Goal: Find specific page/section: Find specific page/section

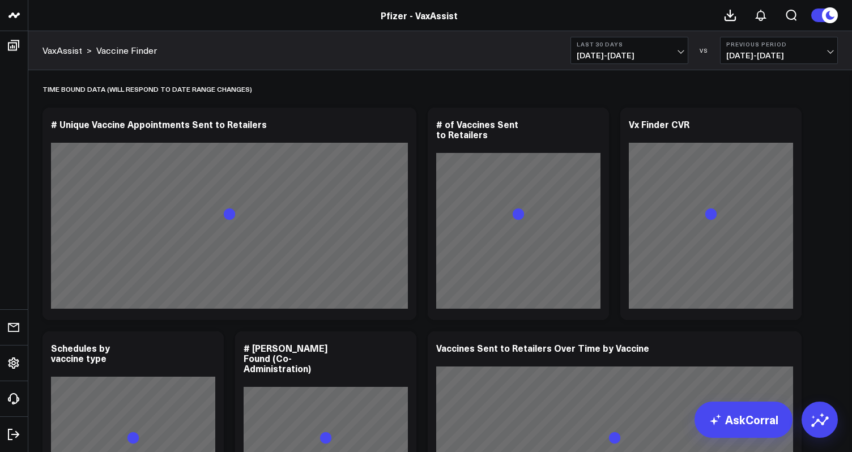
click at [625, 54] on span "[DATE] - [DATE]" at bounding box center [628, 55] width 105 height 9
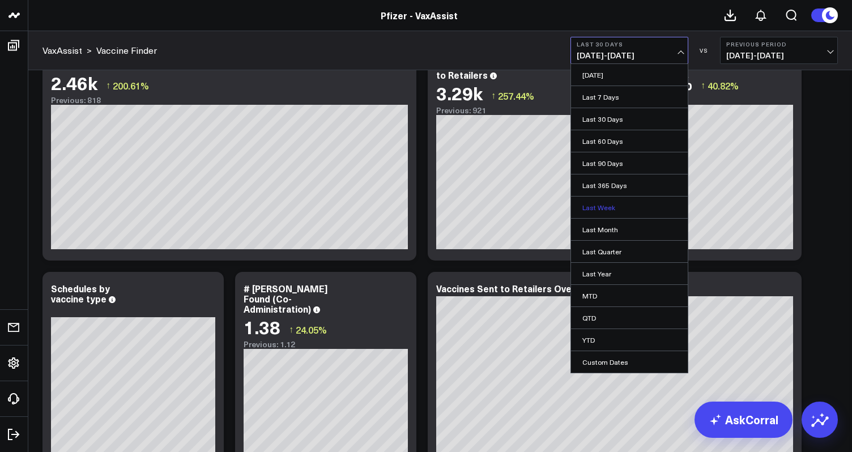
scroll to position [56, 0]
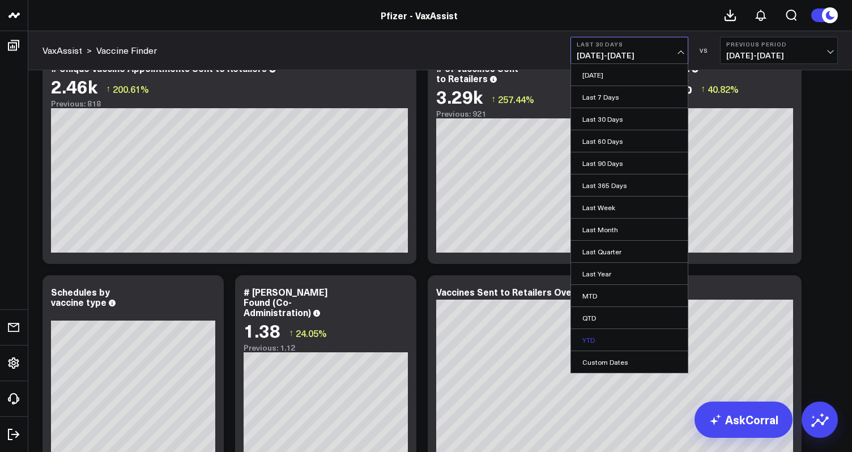
click at [610, 341] on link "YTD" at bounding box center [629, 340] width 117 height 22
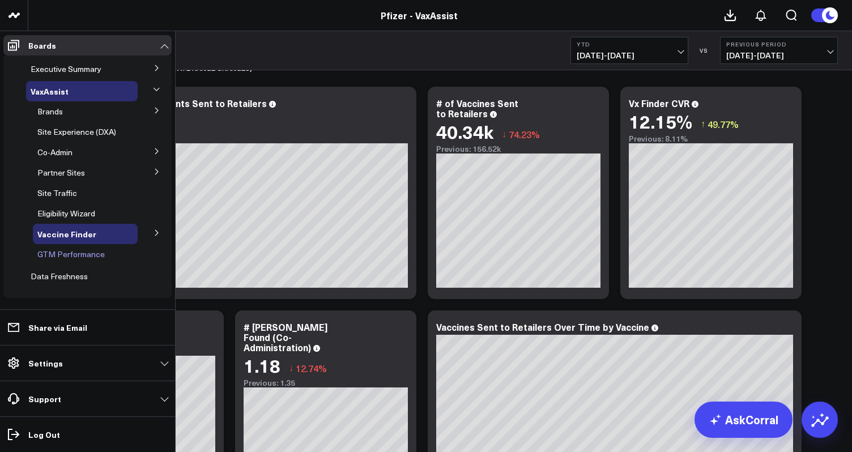
scroll to position [27, 0]
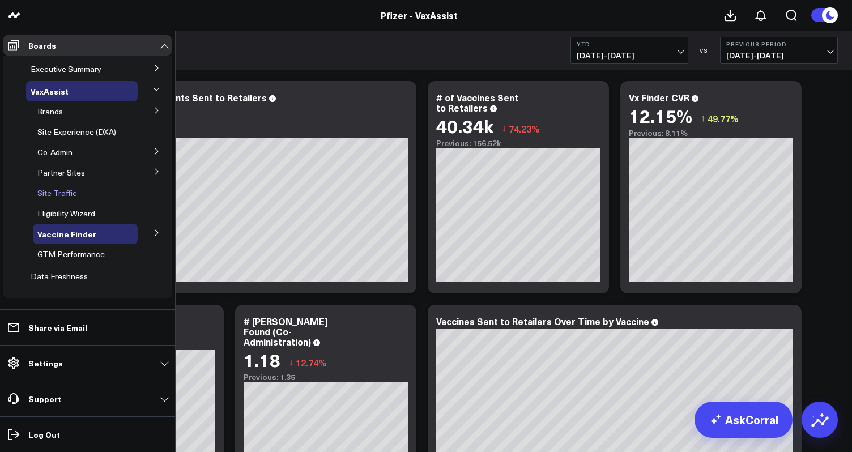
click at [59, 191] on span "Site Traffic" at bounding box center [57, 192] width 40 height 11
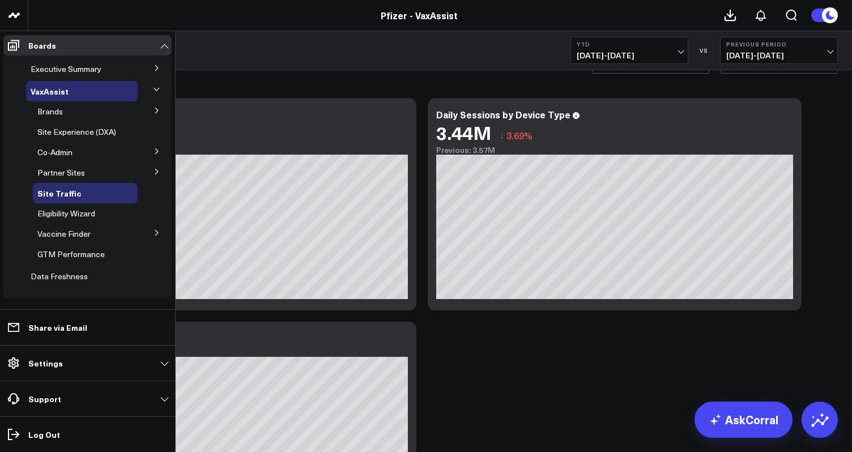
scroll to position [34, 0]
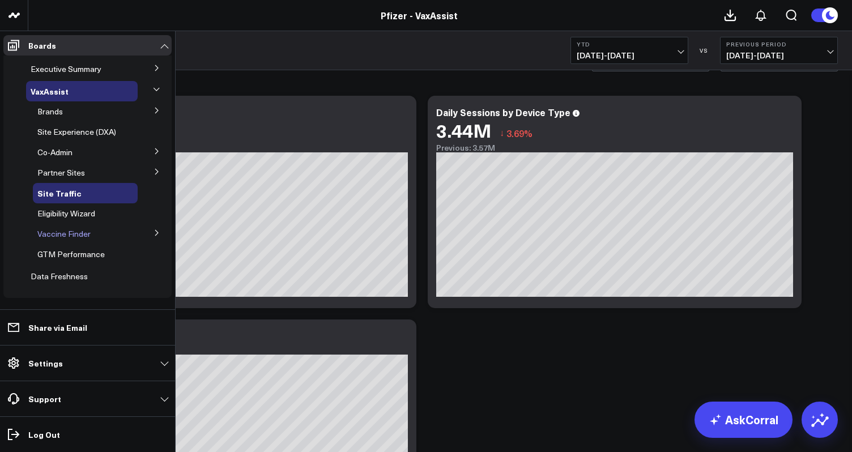
click at [62, 233] on span "Vaccine Finder" at bounding box center [63, 233] width 53 height 11
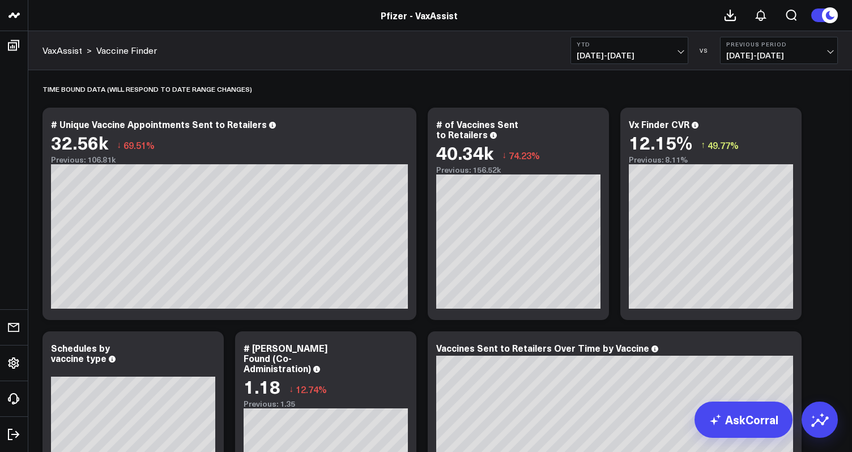
click at [72, 58] on div "VaxAssist > Vaccine Finder YTD 01/01/25 - 08/27/25 VS Previous Period 05/07/24 …" at bounding box center [439, 50] width 823 height 39
click at [71, 52] on link "VaxAssist" at bounding box center [62, 50] width 40 height 12
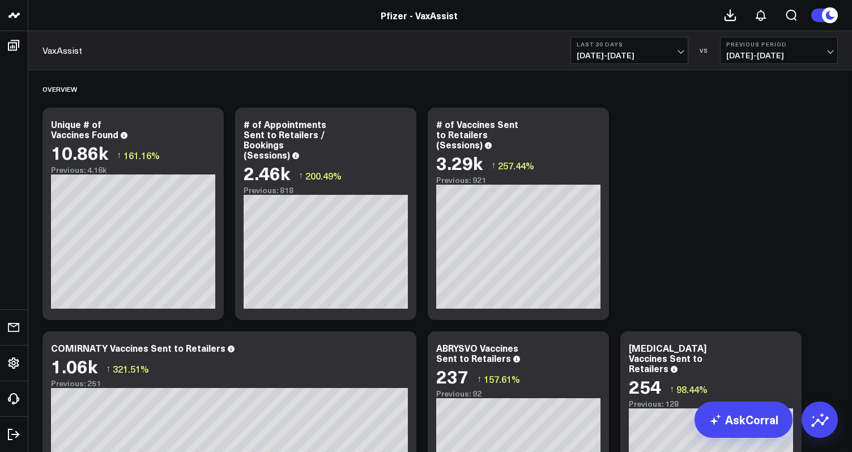
click at [600, 61] on button "Last 30 Days [DATE] - [DATE]" at bounding box center [629, 50] width 118 height 27
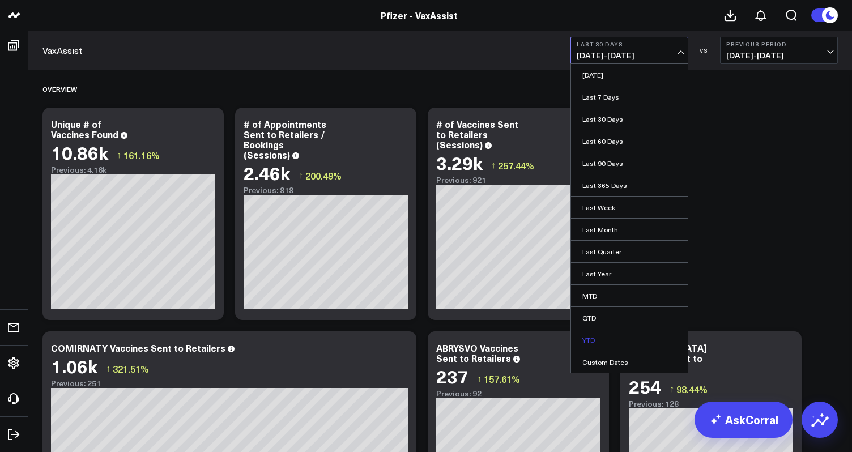
click at [599, 337] on link "YTD" at bounding box center [629, 340] width 117 height 22
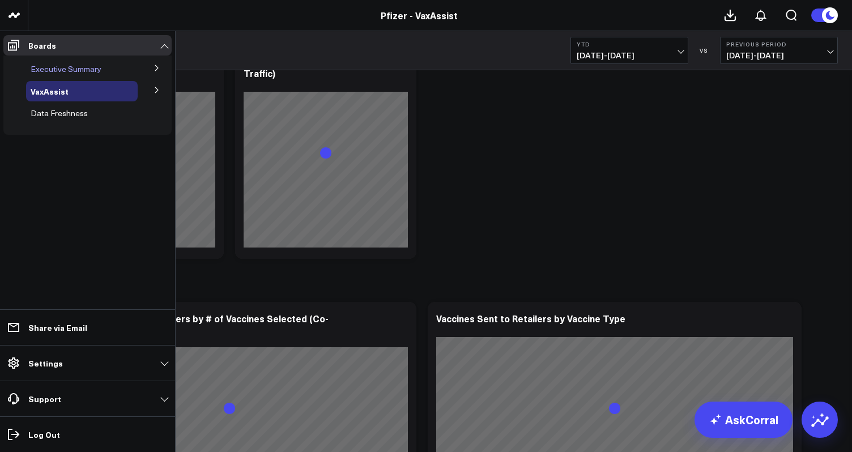
scroll to position [1009, 0]
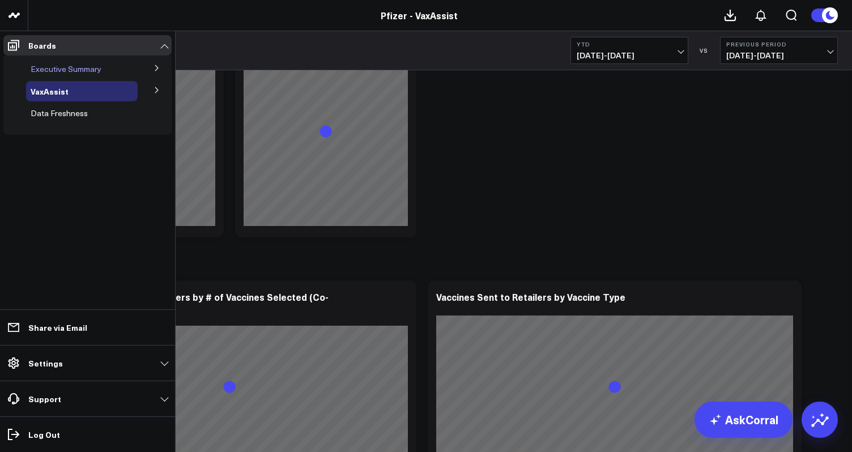
click at [76, 70] on span "Executive Summary" at bounding box center [66, 68] width 71 height 11
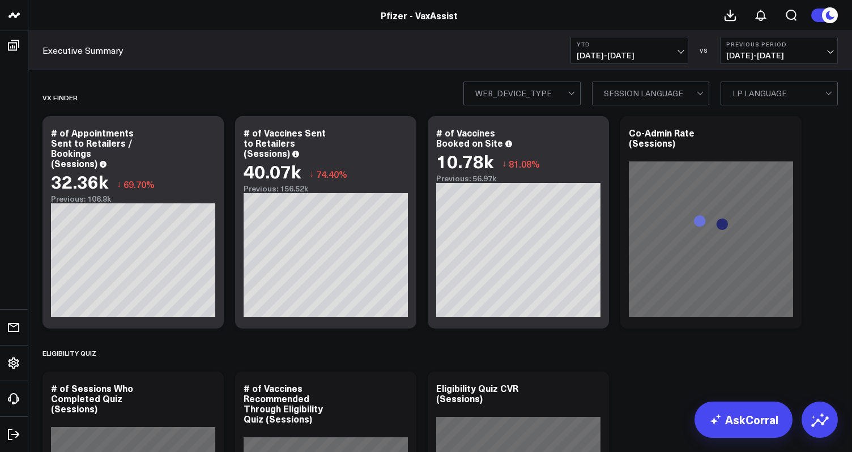
click at [634, 54] on span "01/01/25 - 08/27/25" at bounding box center [628, 55] width 105 height 9
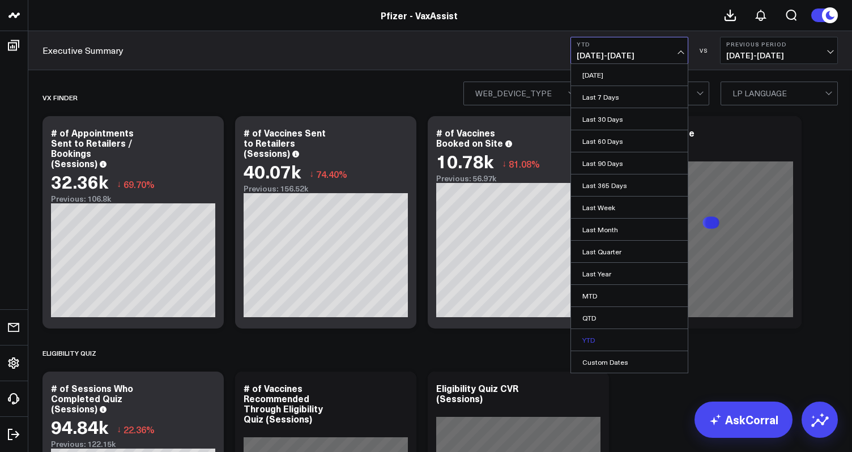
click at [593, 340] on link "YTD" at bounding box center [629, 340] width 117 height 22
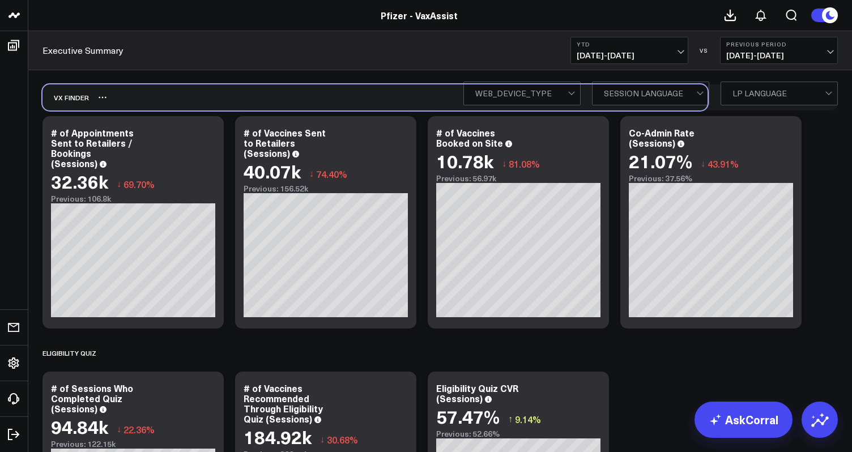
click at [277, 106] on div "Vx Finder" at bounding box center [374, 97] width 665 height 26
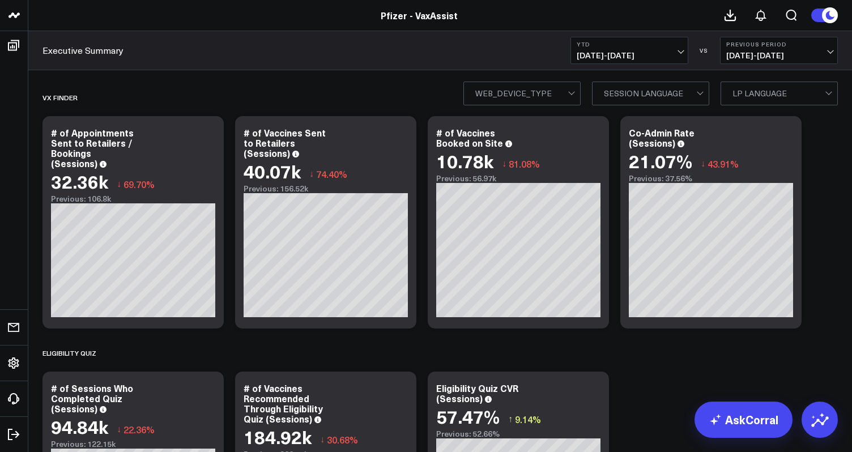
click at [760, 52] on span "05/07/24 - 12/31/24" at bounding box center [778, 55] width 105 height 9
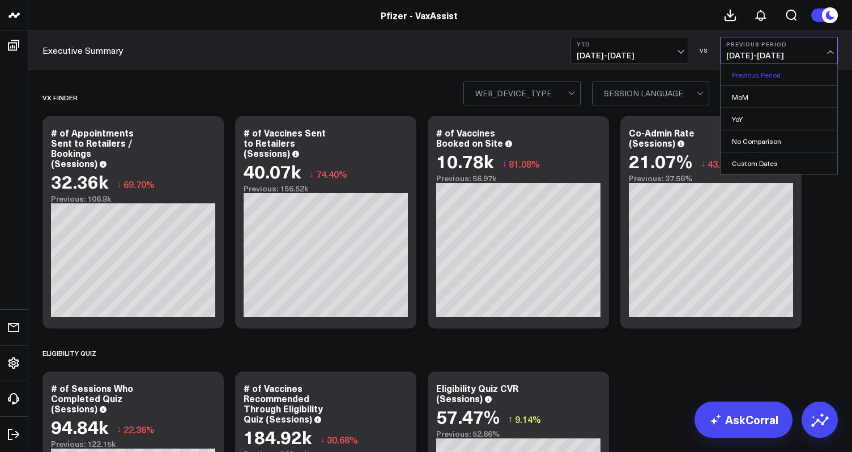
click at [754, 70] on link "Previous Period" at bounding box center [778, 75] width 117 height 22
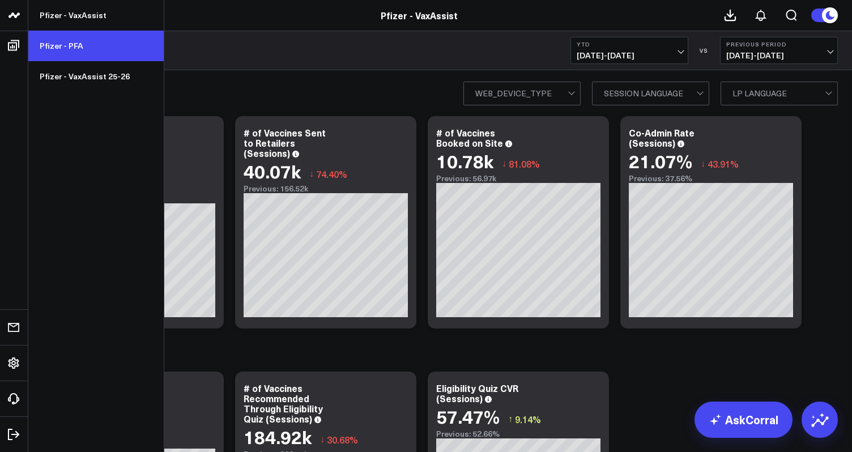
click at [53, 42] on link "Pfizer - PFA" at bounding box center [95, 46] width 135 height 31
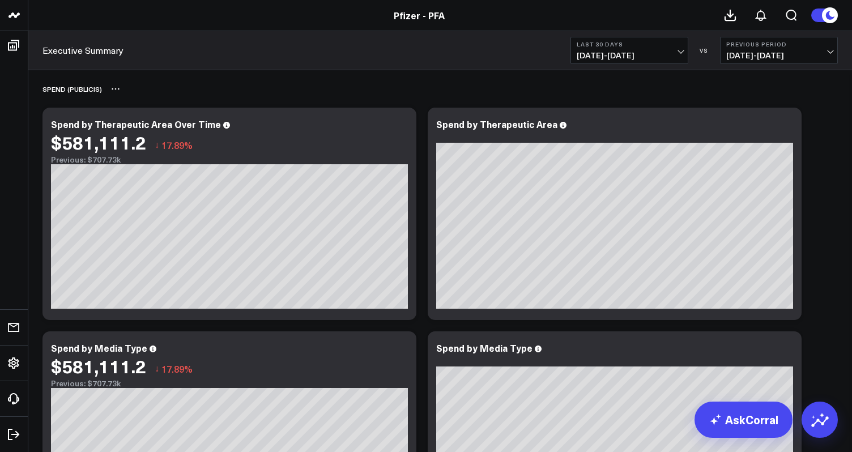
click at [87, 95] on div "SPEND (PUBLICIS)" at bounding box center [71, 89] width 59 height 26
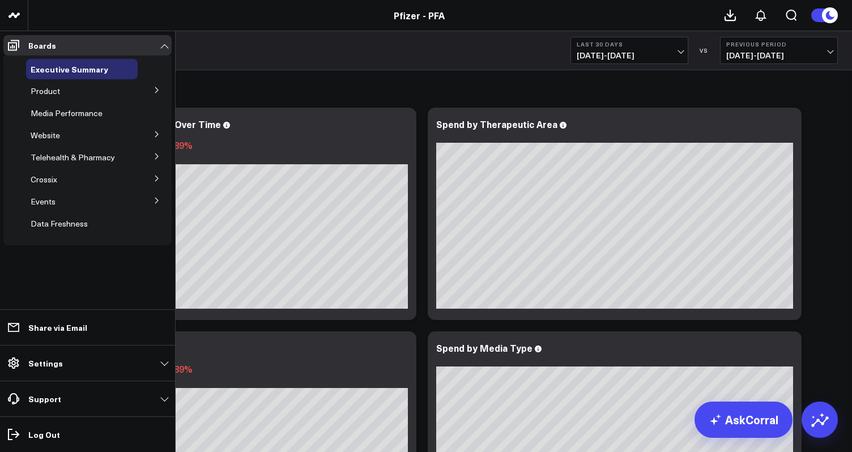
click at [53, 138] on span "Website" at bounding box center [45, 135] width 29 height 11
click at [156, 137] on icon at bounding box center [156, 134] width 7 height 7
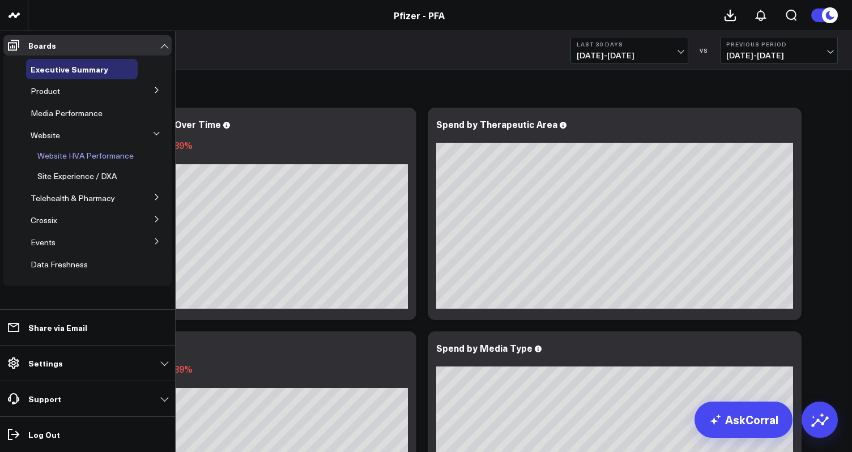
click at [92, 158] on span "Website HVA Performance" at bounding box center [85, 155] width 96 height 11
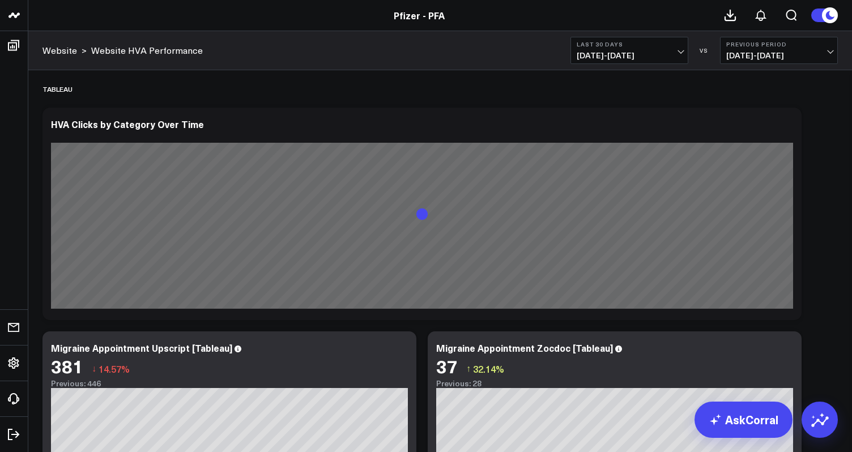
click at [606, 55] on span "[DATE] - [DATE]" at bounding box center [628, 55] width 105 height 9
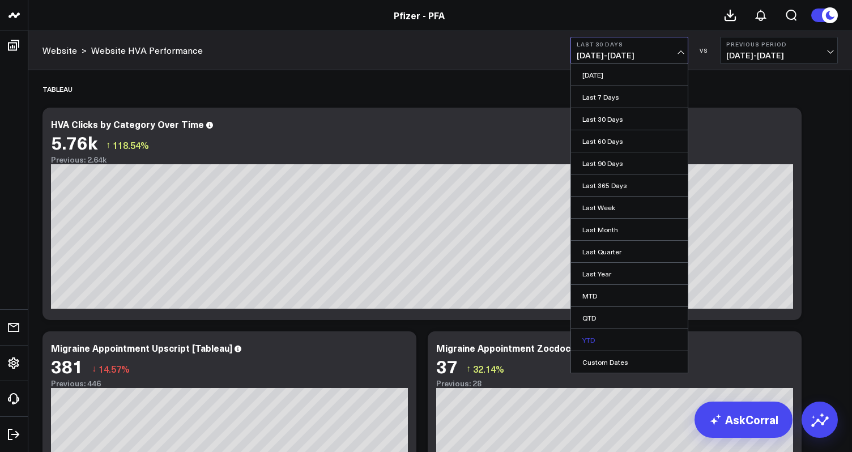
click at [587, 345] on link "YTD" at bounding box center [629, 340] width 117 height 22
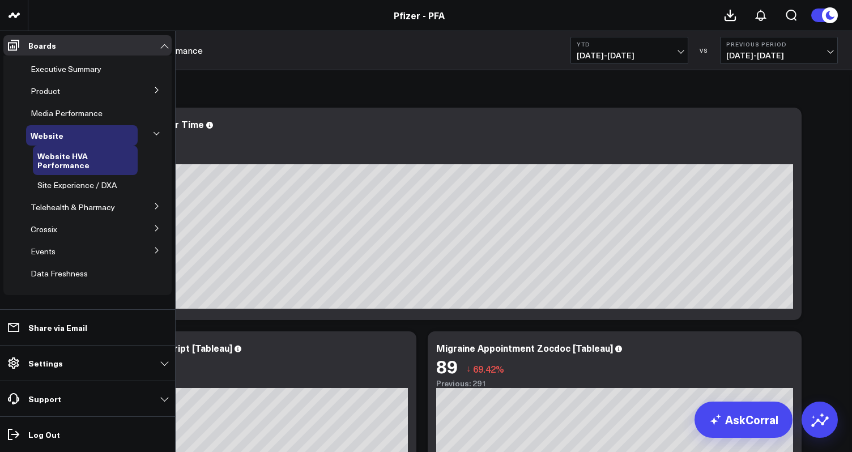
click at [160, 91] on icon at bounding box center [156, 90] width 7 height 7
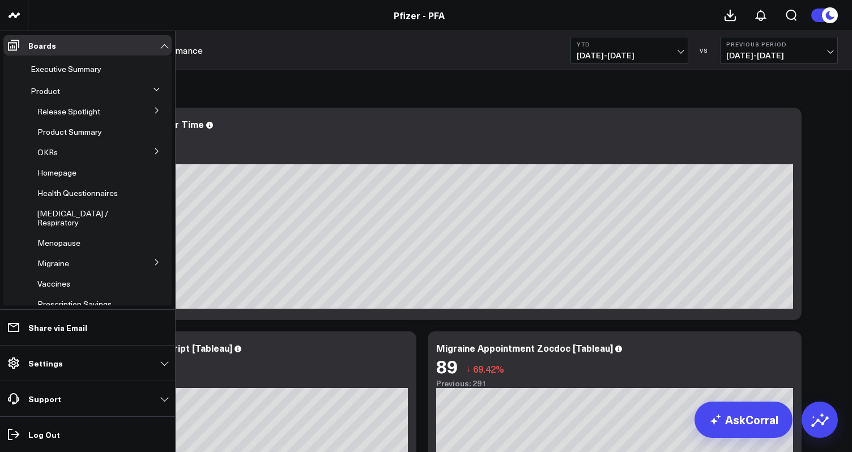
click at [153, 111] on icon at bounding box center [156, 110] width 7 height 7
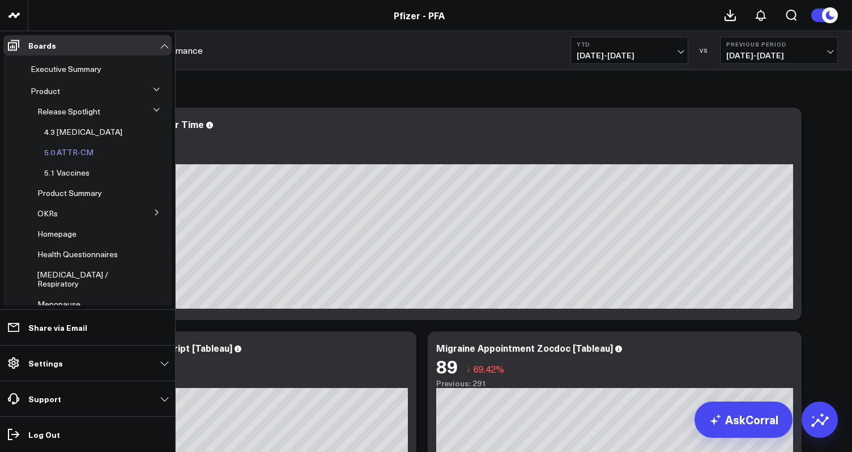
click at [73, 159] on div "5.0 ATTR-CM" at bounding box center [89, 152] width 98 height 20
click at [66, 153] on span "5.0 ATTR-CM" at bounding box center [68, 152] width 49 height 11
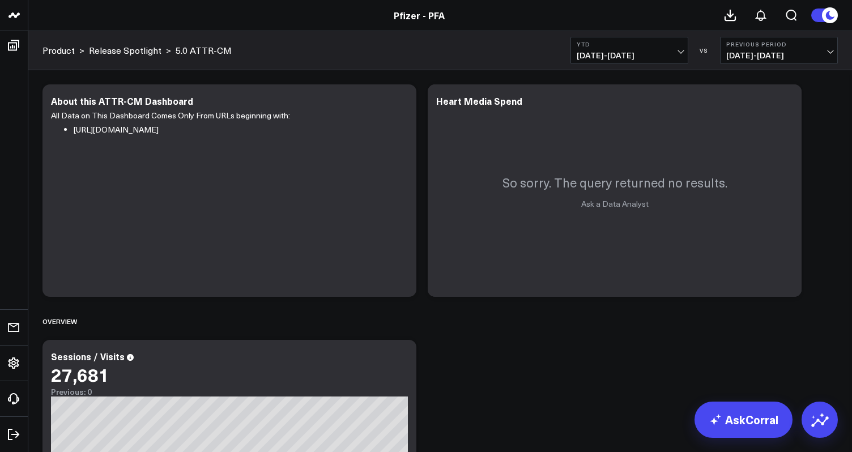
scroll to position [9, 0]
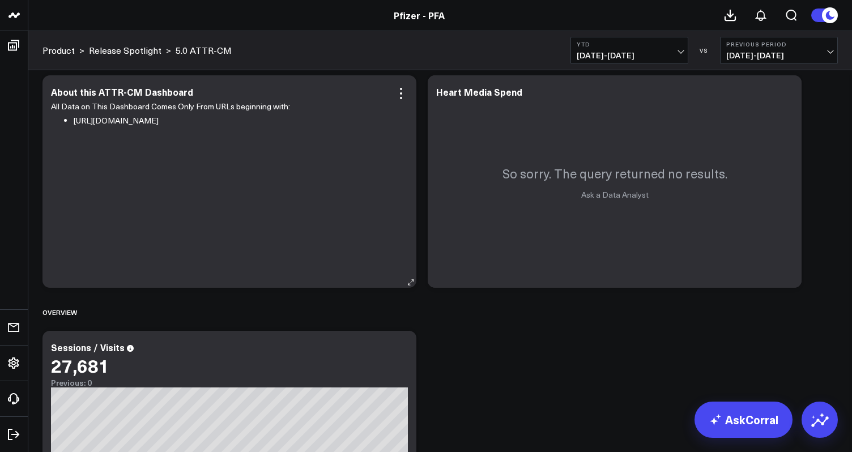
click at [194, 125] on li "[URL][DOMAIN_NAME]" at bounding box center [237, 121] width 326 height 14
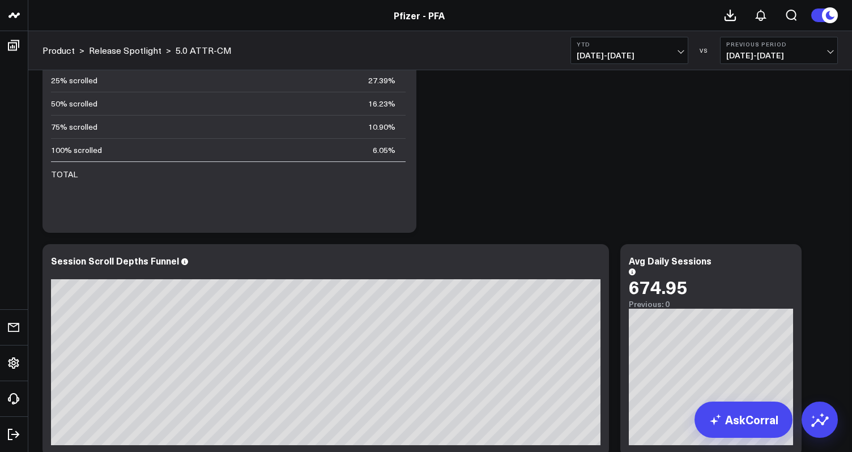
scroll to position [1445, 0]
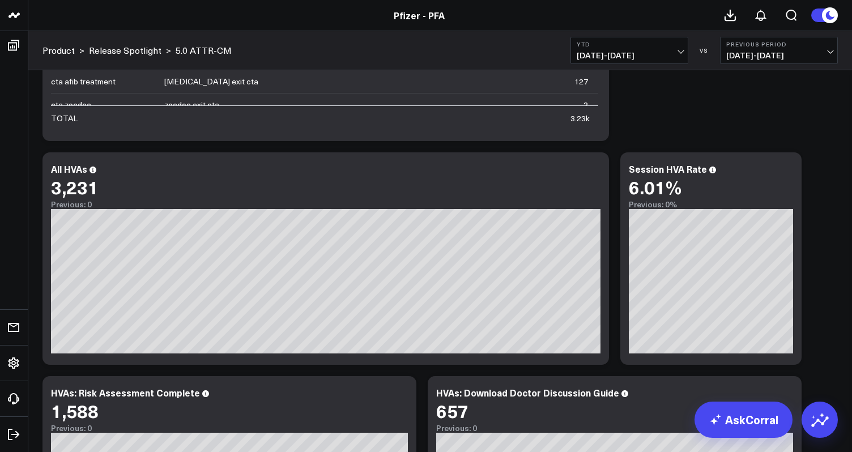
scroll to position [2481, 0]
